Goal: Navigation & Orientation: Find specific page/section

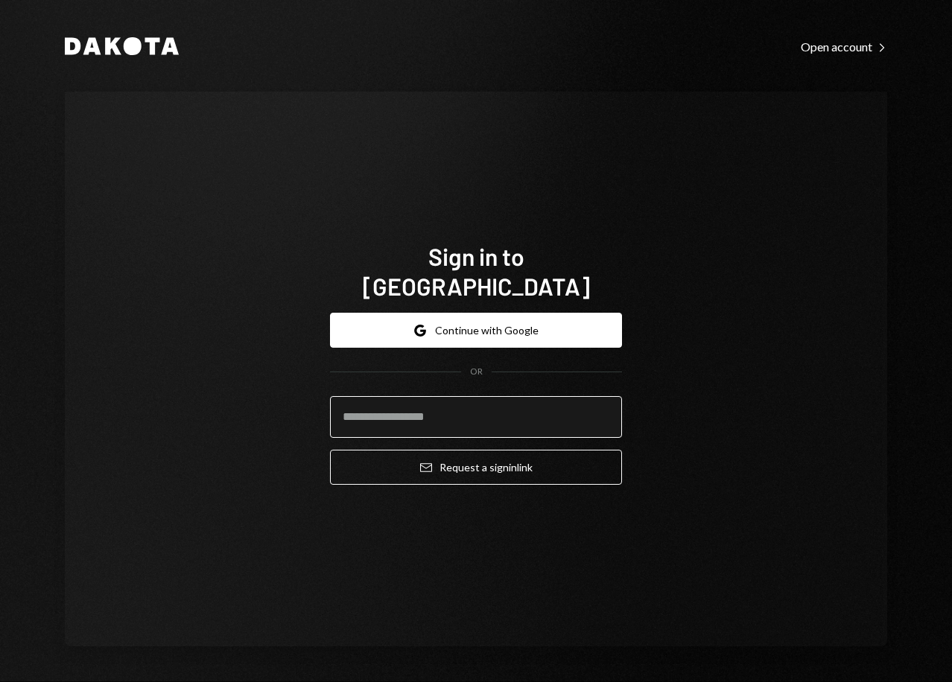
click at [456, 412] on input "email" at bounding box center [476, 417] width 292 height 42
type input "**********"
click at [330, 450] on button "Email Request a sign in link" at bounding box center [476, 467] width 292 height 35
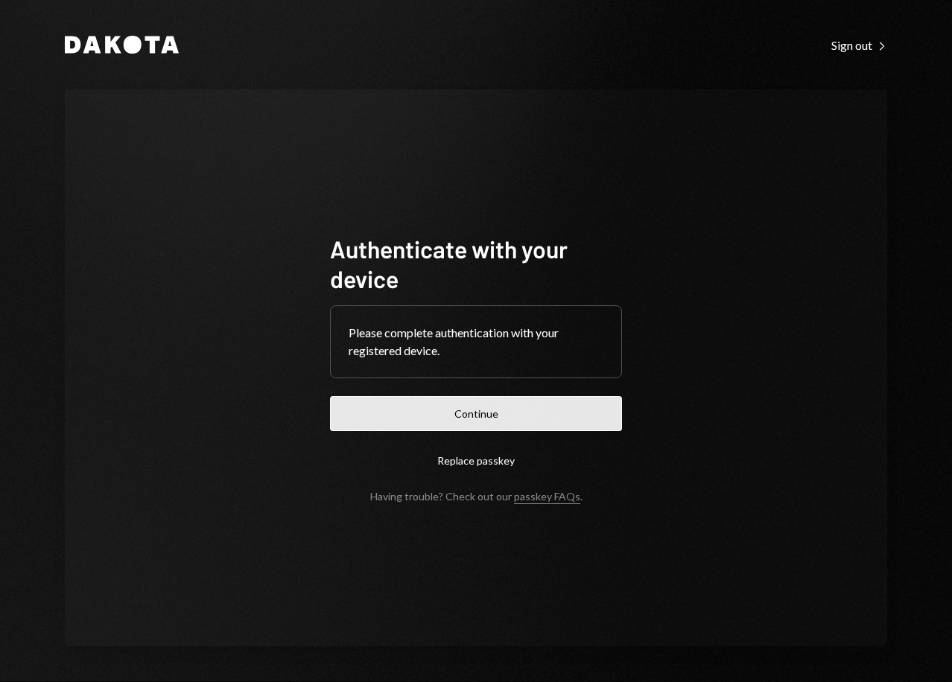
click at [450, 422] on button "Continue" at bounding box center [476, 413] width 292 height 35
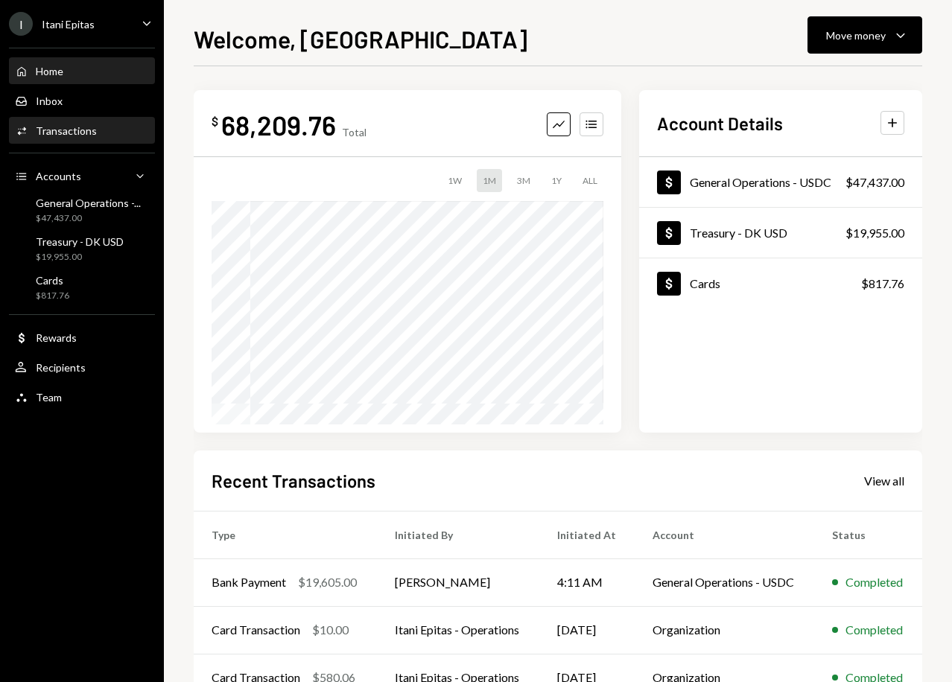
click at [92, 131] on div "Transactions" at bounding box center [66, 130] width 61 height 13
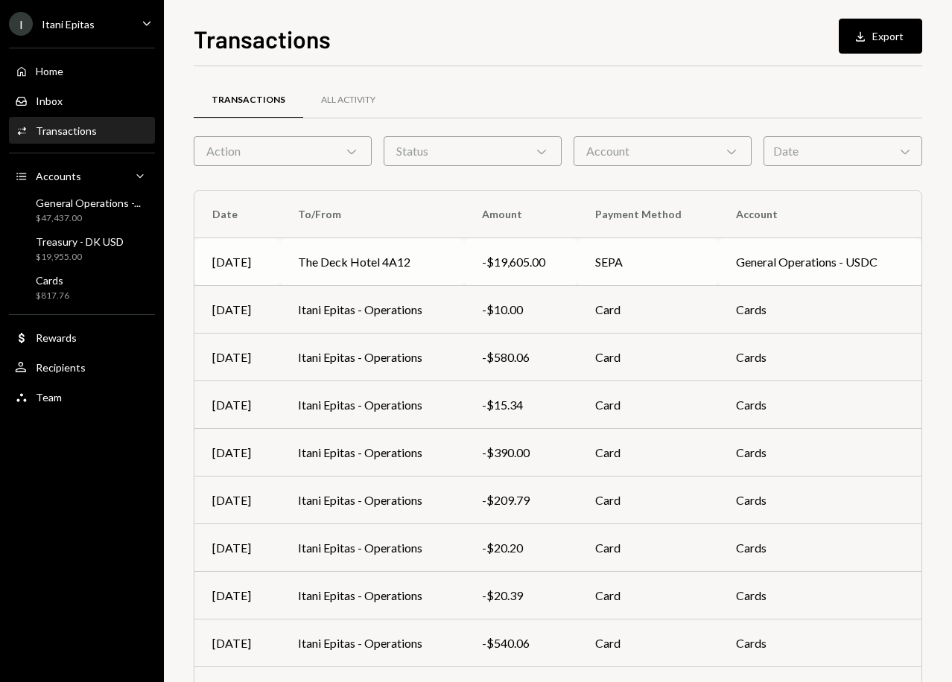
click at [644, 264] on td "SEPA" at bounding box center [647, 262] width 140 height 48
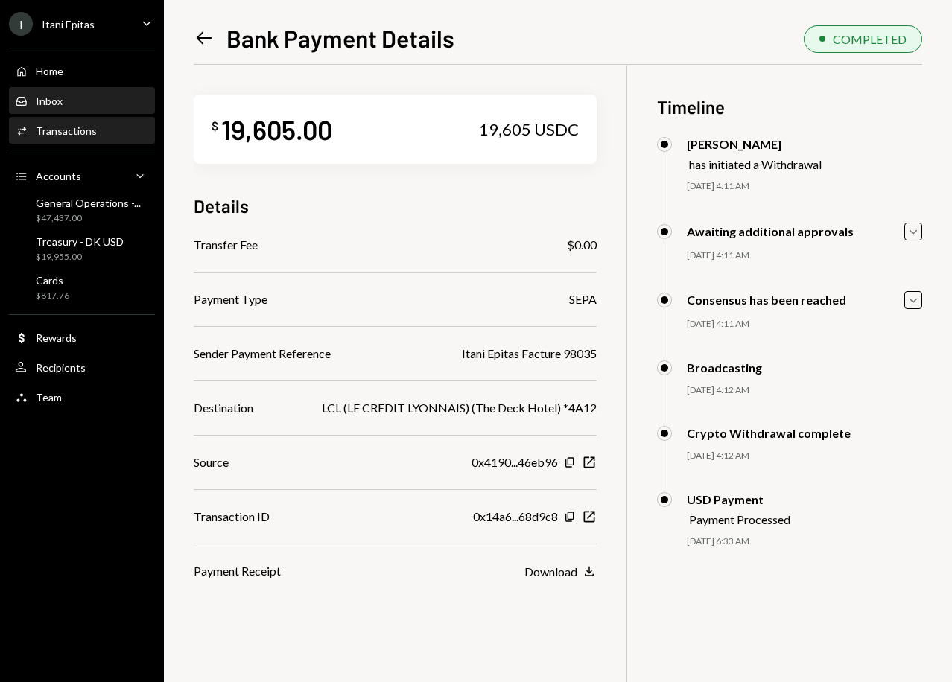
click at [84, 104] on div "Inbox Inbox" at bounding box center [82, 101] width 134 height 13
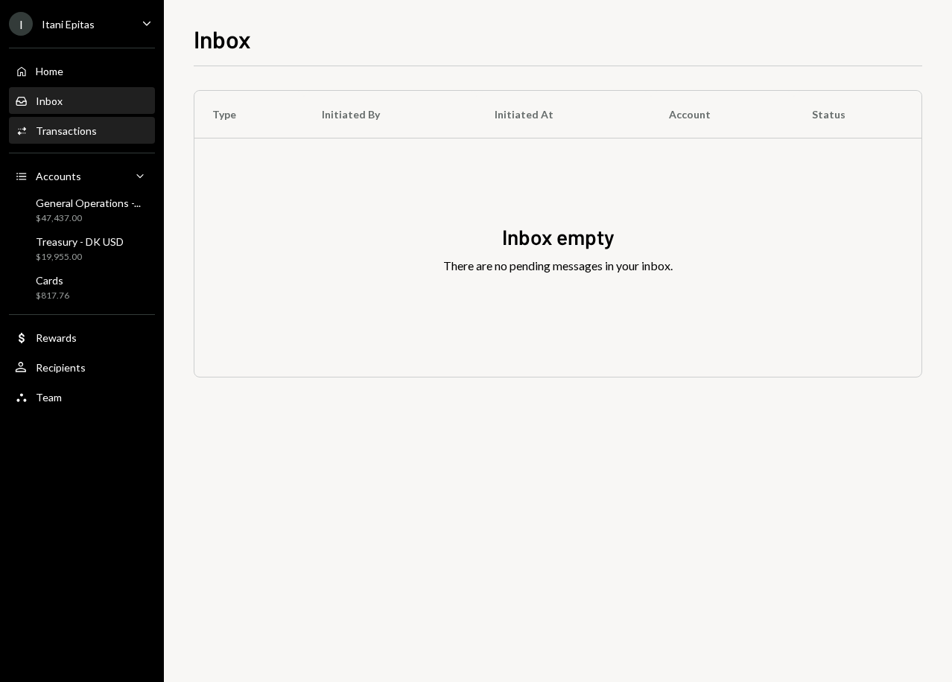
click at [78, 130] on div "Transactions" at bounding box center [66, 130] width 61 height 13
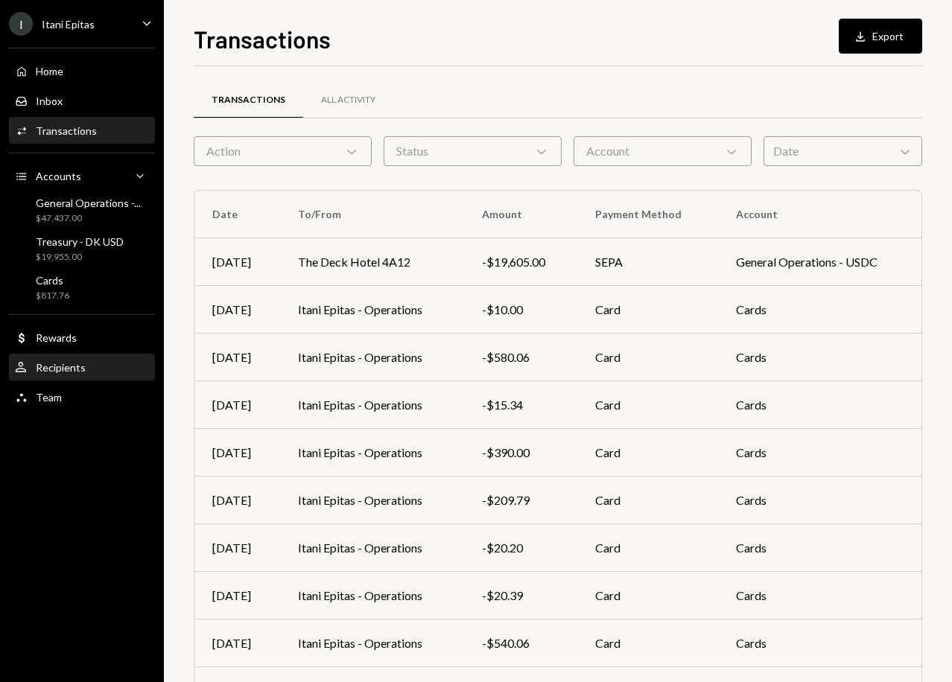
click at [71, 367] on div "Recipients" at bounding box center [61, 367] width 50 height 13
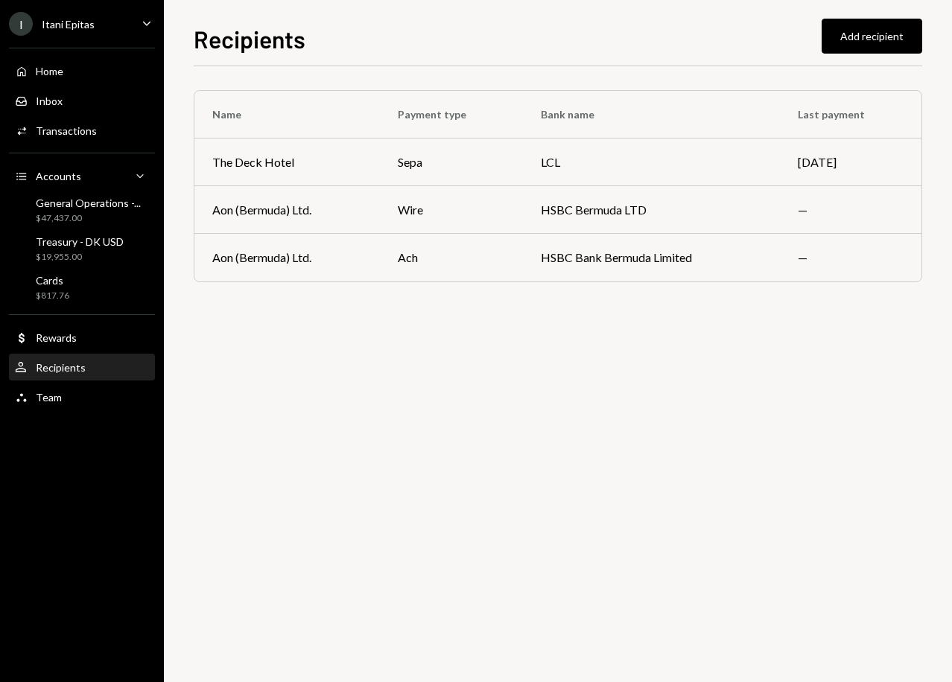
click at [54, 412] on div "Home Home Inbox Inbox Activities Transactions Accounts Accounts Caret Down Gene…" at bounding box center [82, 226] width 164 height 375
click at [67, 398] on div "Team Team" at bounding box center [82, 397] width 134 height 13
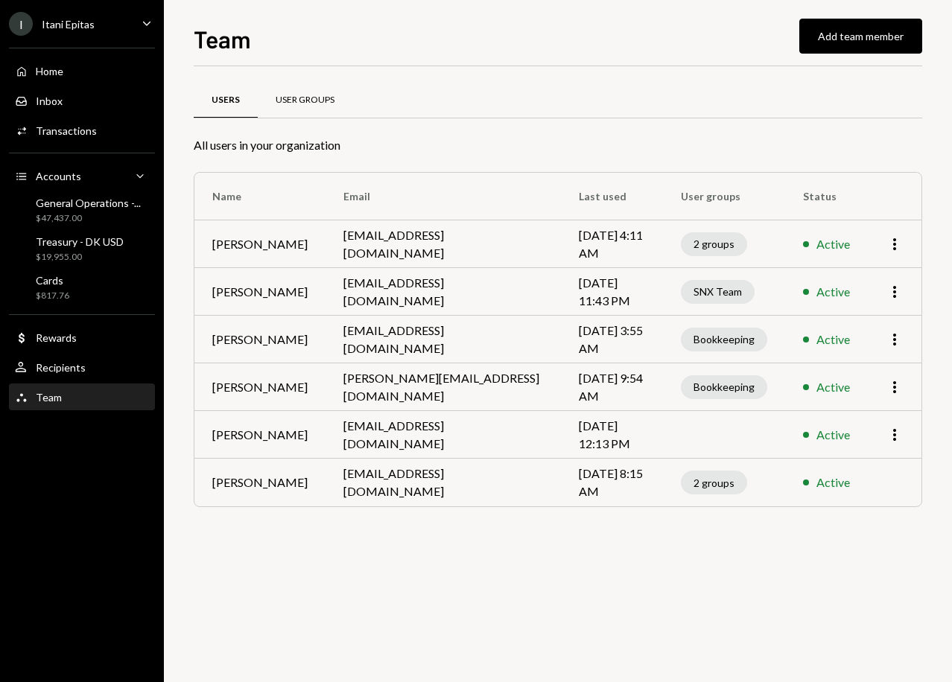
click at [315, 104] on div "User Groups" at bounding box center [305, 100] width 59 height 13
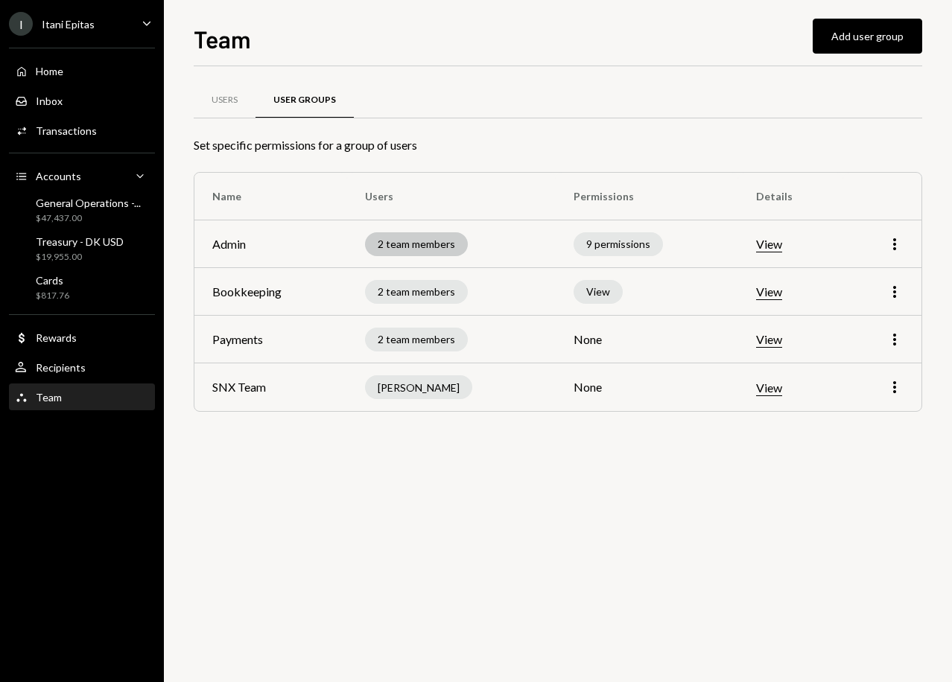
click at [436, 245] on div "2 team members" at bounding box center [416, 244] width 103 height 24
